Goal: Task Accomplishment & Management: Manage account settings

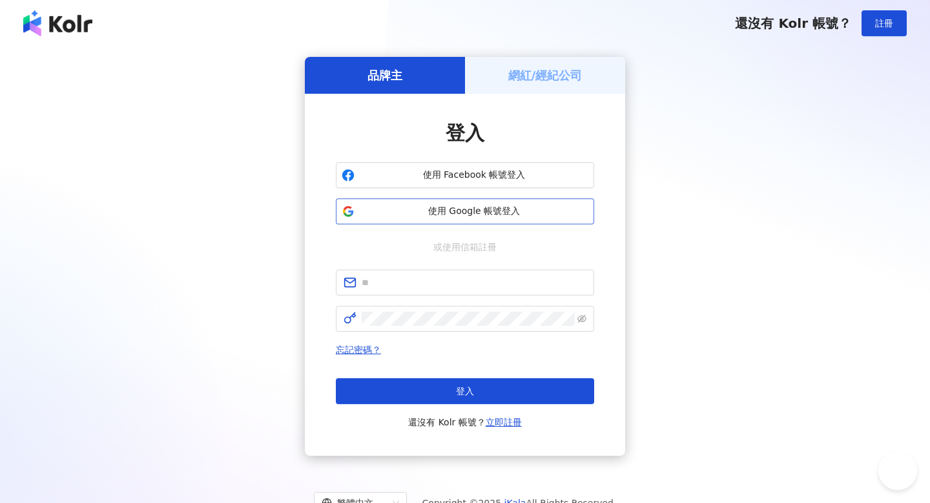
click at [386, 208] on span "使用 Google 帳號登入" at bounding box center [474, 211] width 229 height 13
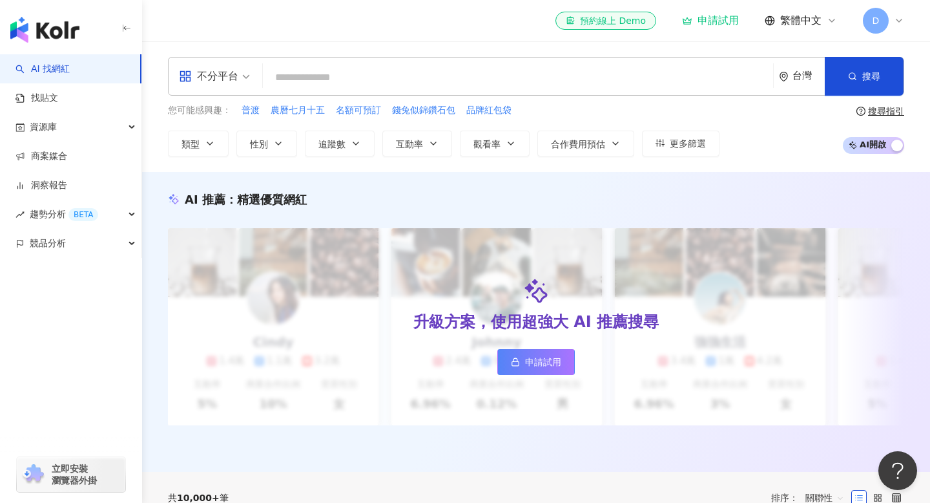
click at [901, 19] on icon at bounding box center [899, 20] width 5 height 3
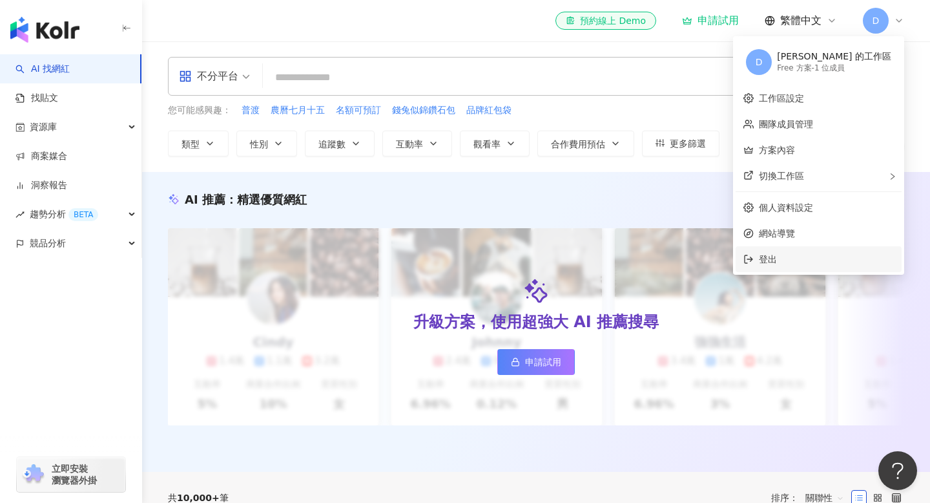
click at [803, 253] on span "登出" at bounding box center [826, 259] width 135 height 14
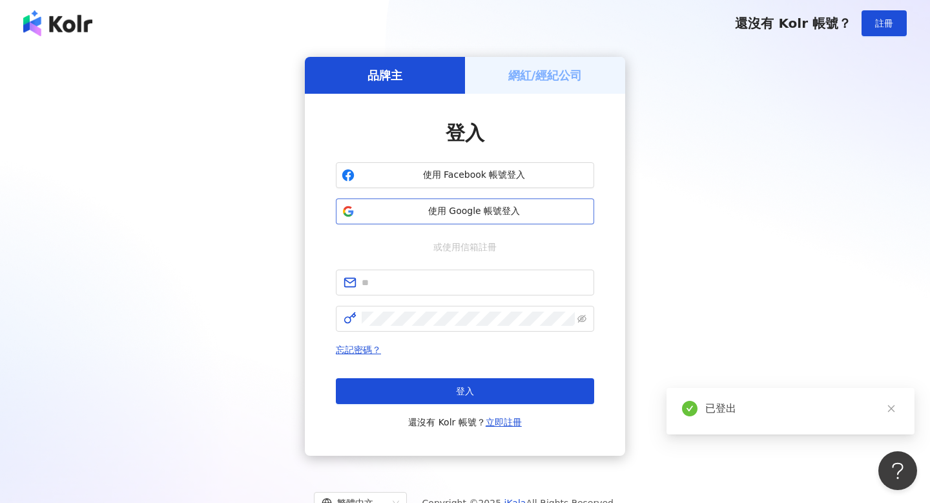
click at [517, 216] on span "使用 Google 帳號登入" at bounding box center [474, 211] width 229 height 13
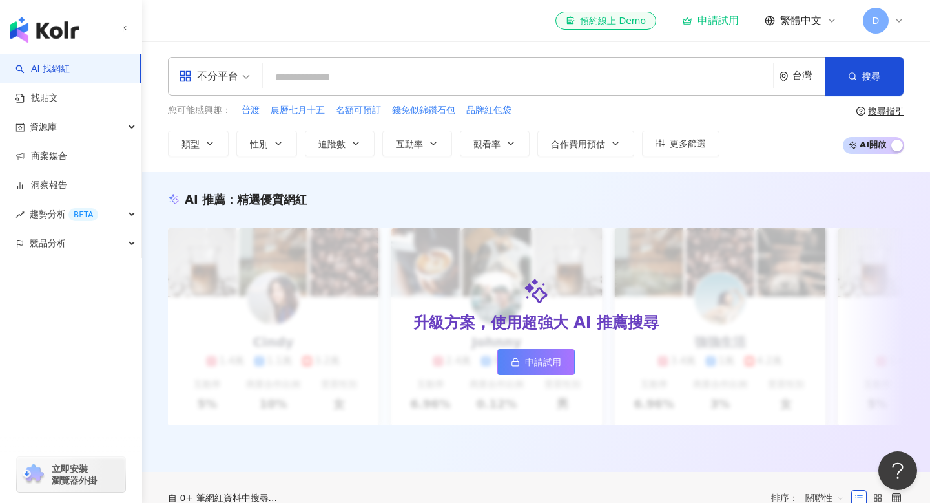
click at [893, 13] on div "D" at bounding box center [883, 21] width 41 height 26
